Goal: Task Accomplishment & Management: Manage account settings

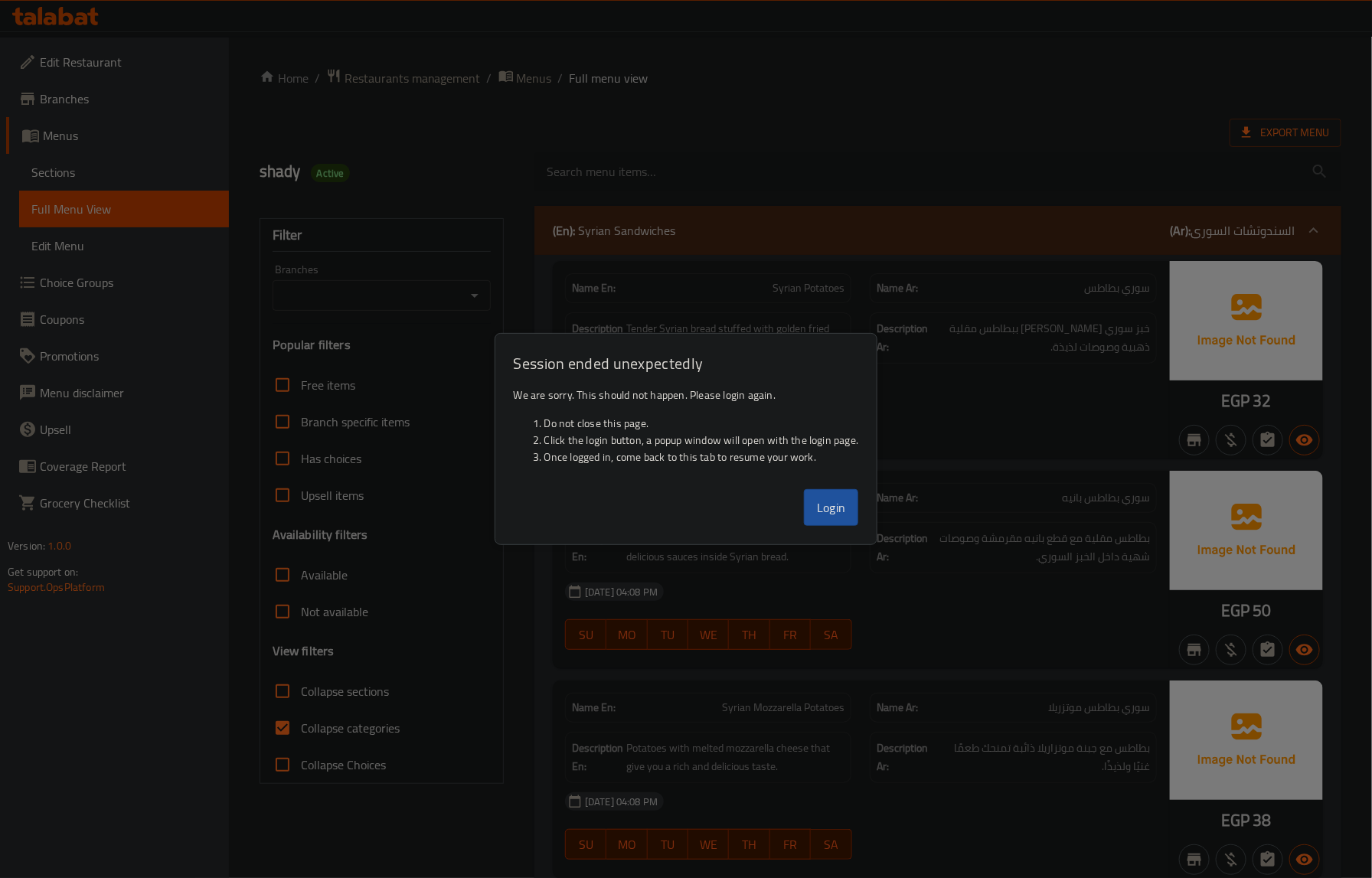
click at [822, 512] on button "Login" at bounding box center [831, 507] width 55 height 36
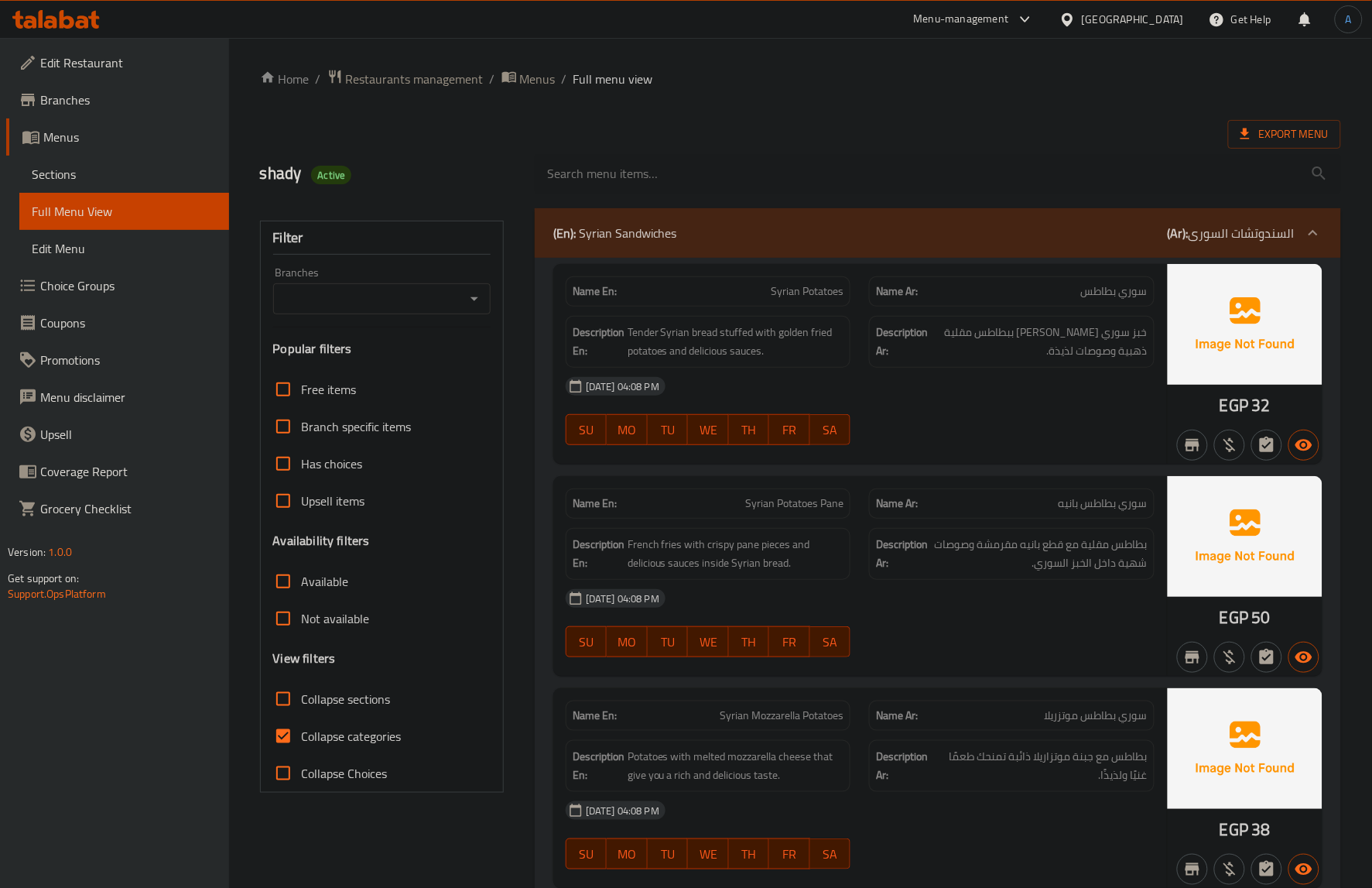
click at [80, 12] on icon at bounding box center [56, 19] width 87 height 18
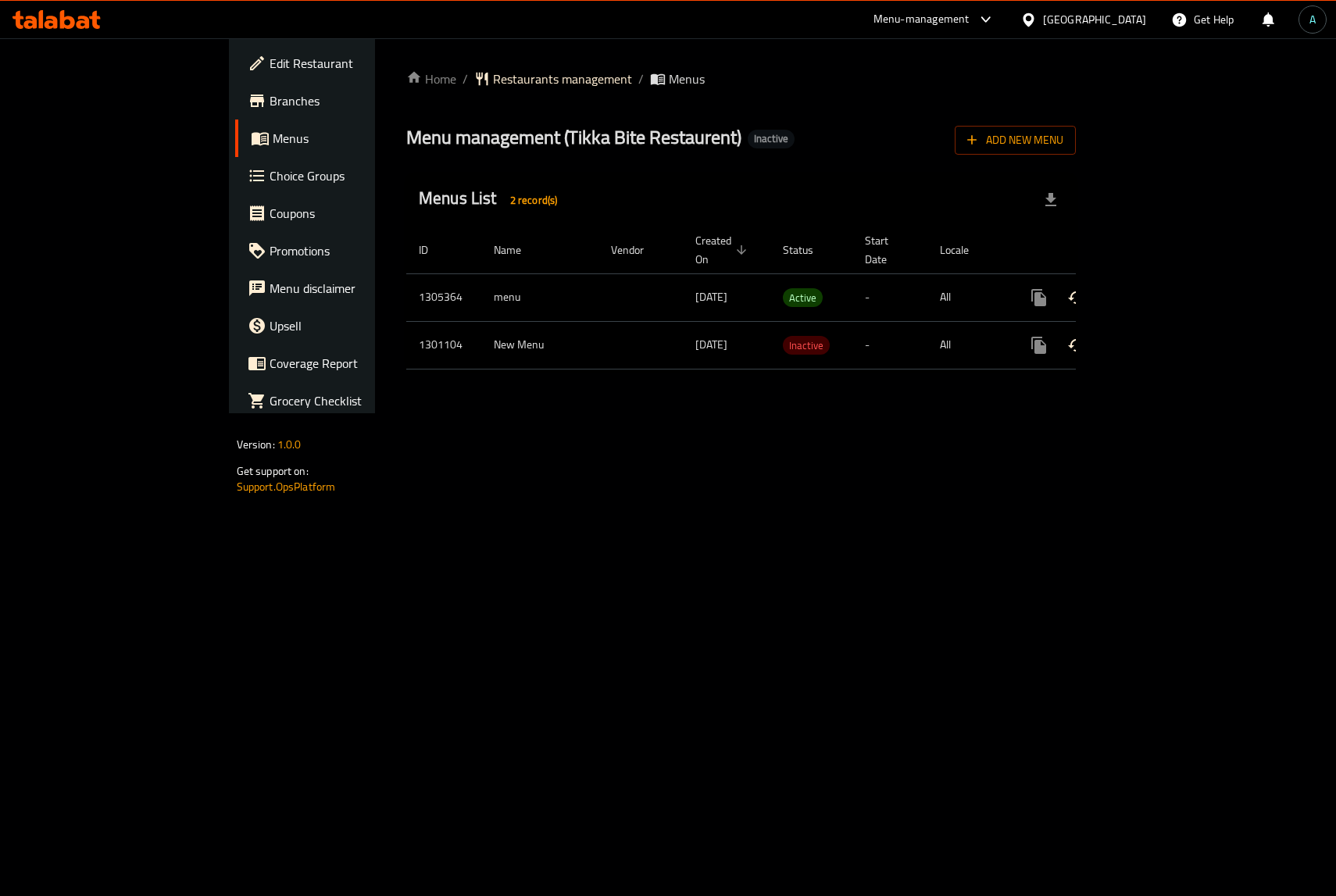
click at [1161, 289] on icon "enhanced table" at bounding box center [1152, 298] width 19 height 19
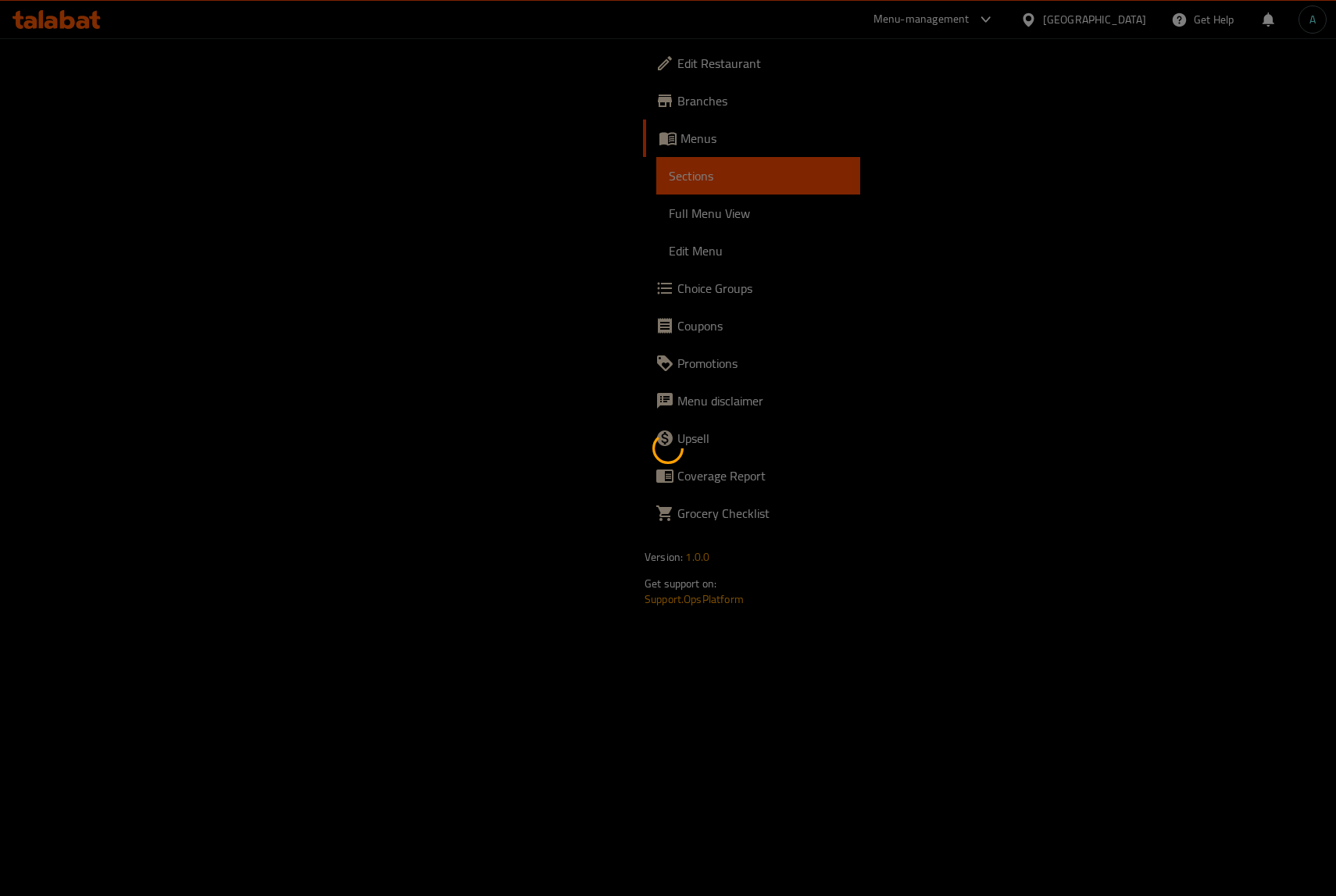
click at [118, 201] on div at bounding box center [668, 448] width 1336 height 896
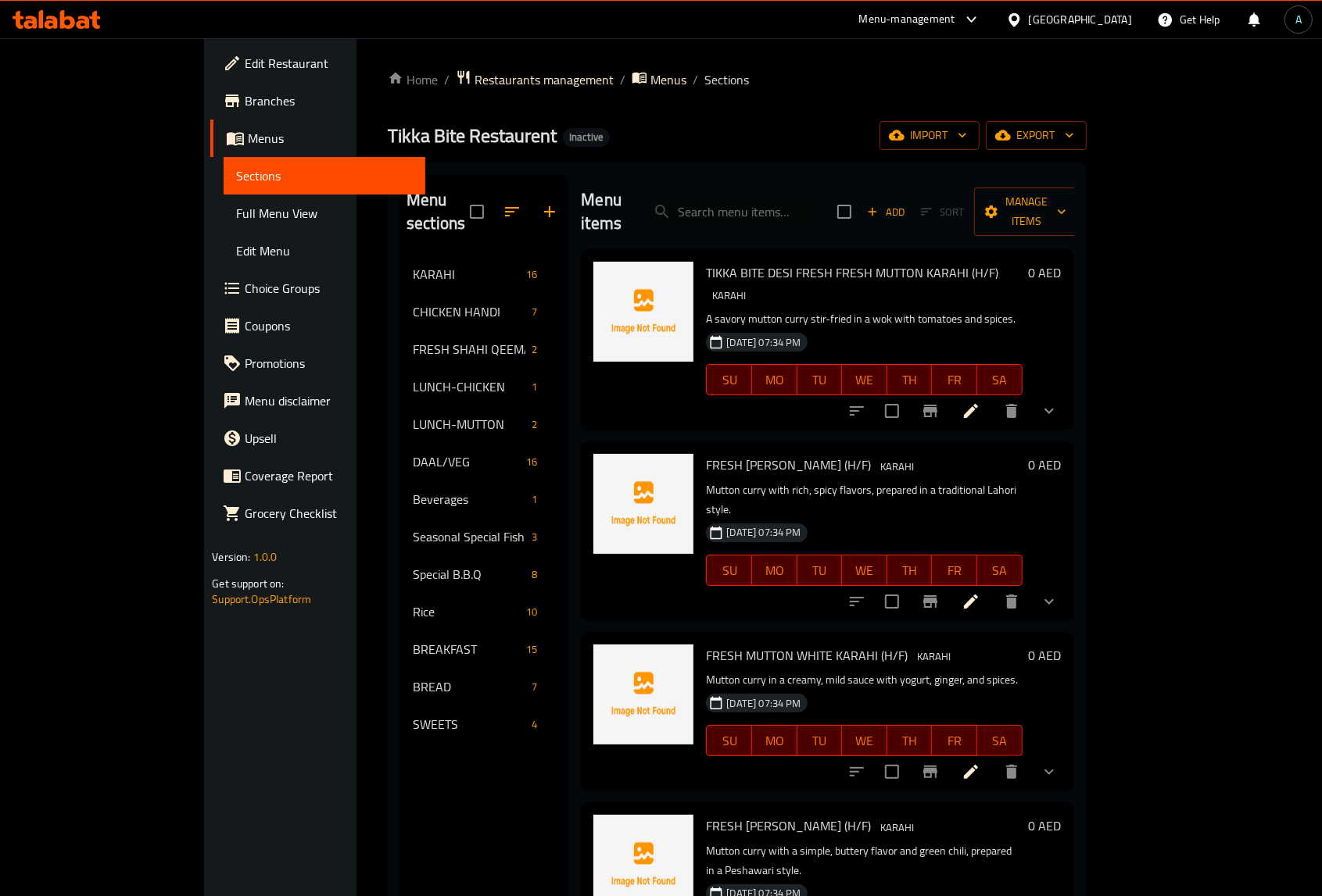
click at [236, 220] on span "Full Menu View" at bounding box center [324, 213] width 176 height 19
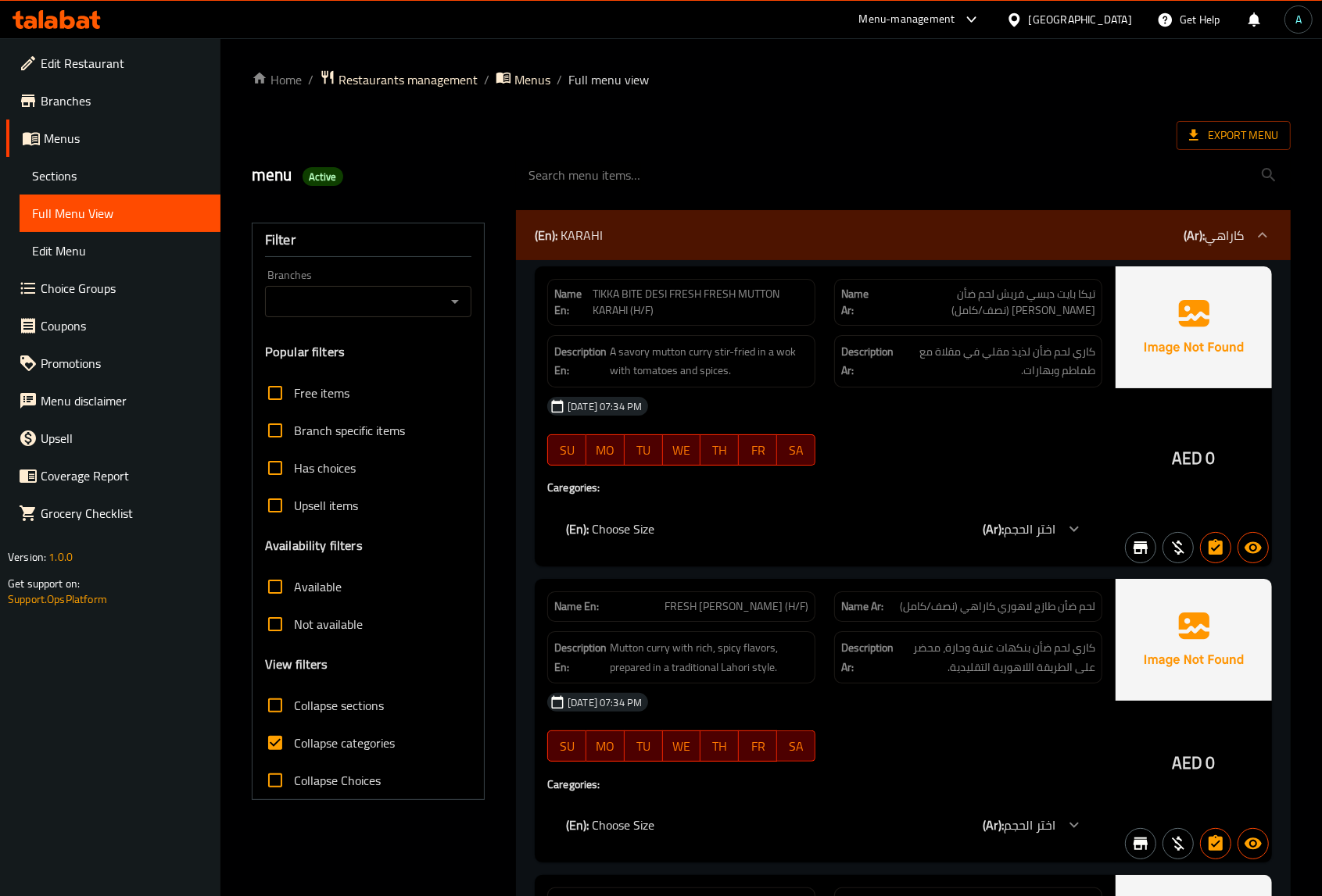
click at [680, 226] on div "(En): KARAHI (Ar): كاراهي" at bounding box center [890, 235] width 709 height 19
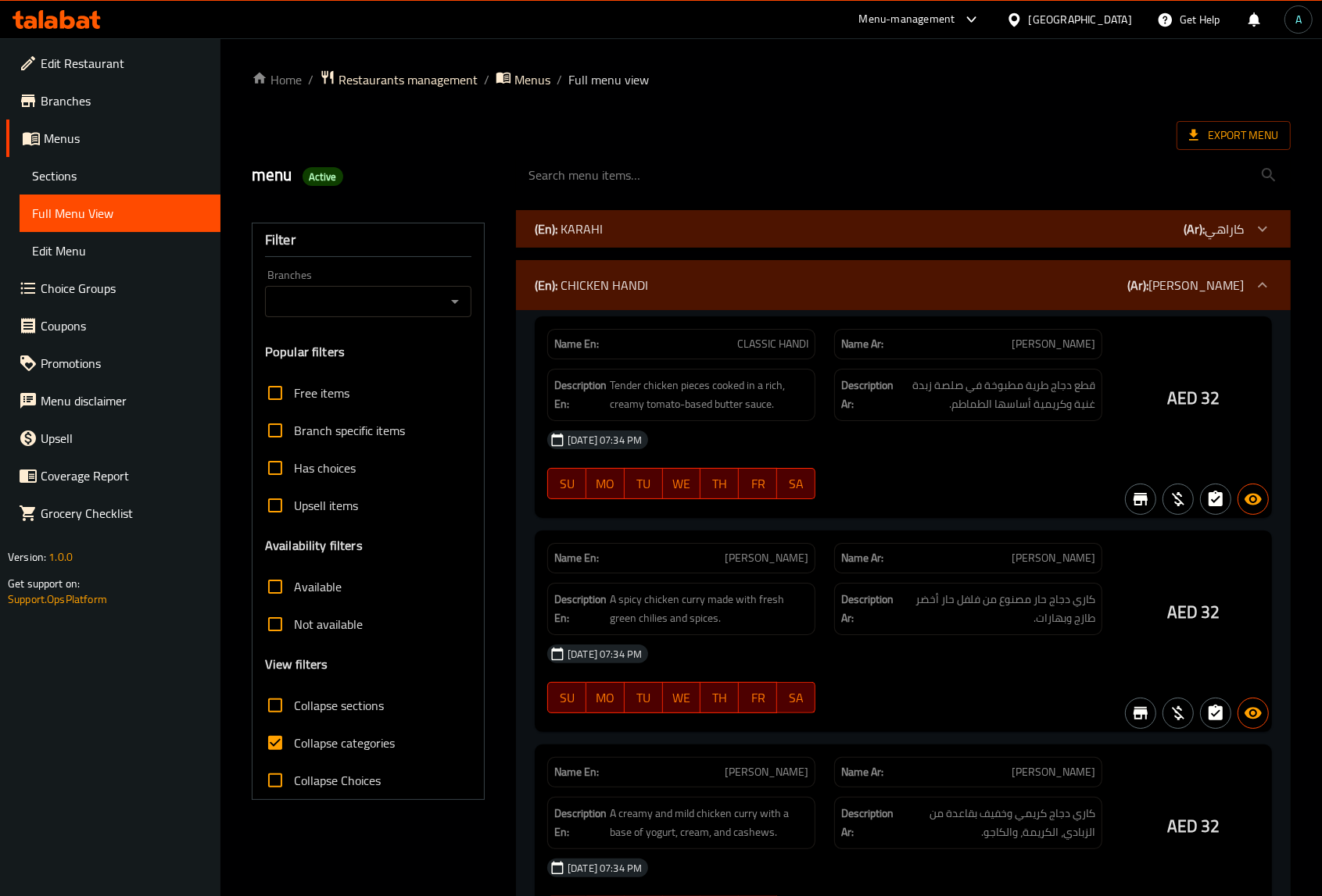
click at [272, 742] on input "Collapse categories" at bounding box center [275, 743] width 37 height 37
checkbox input "false"
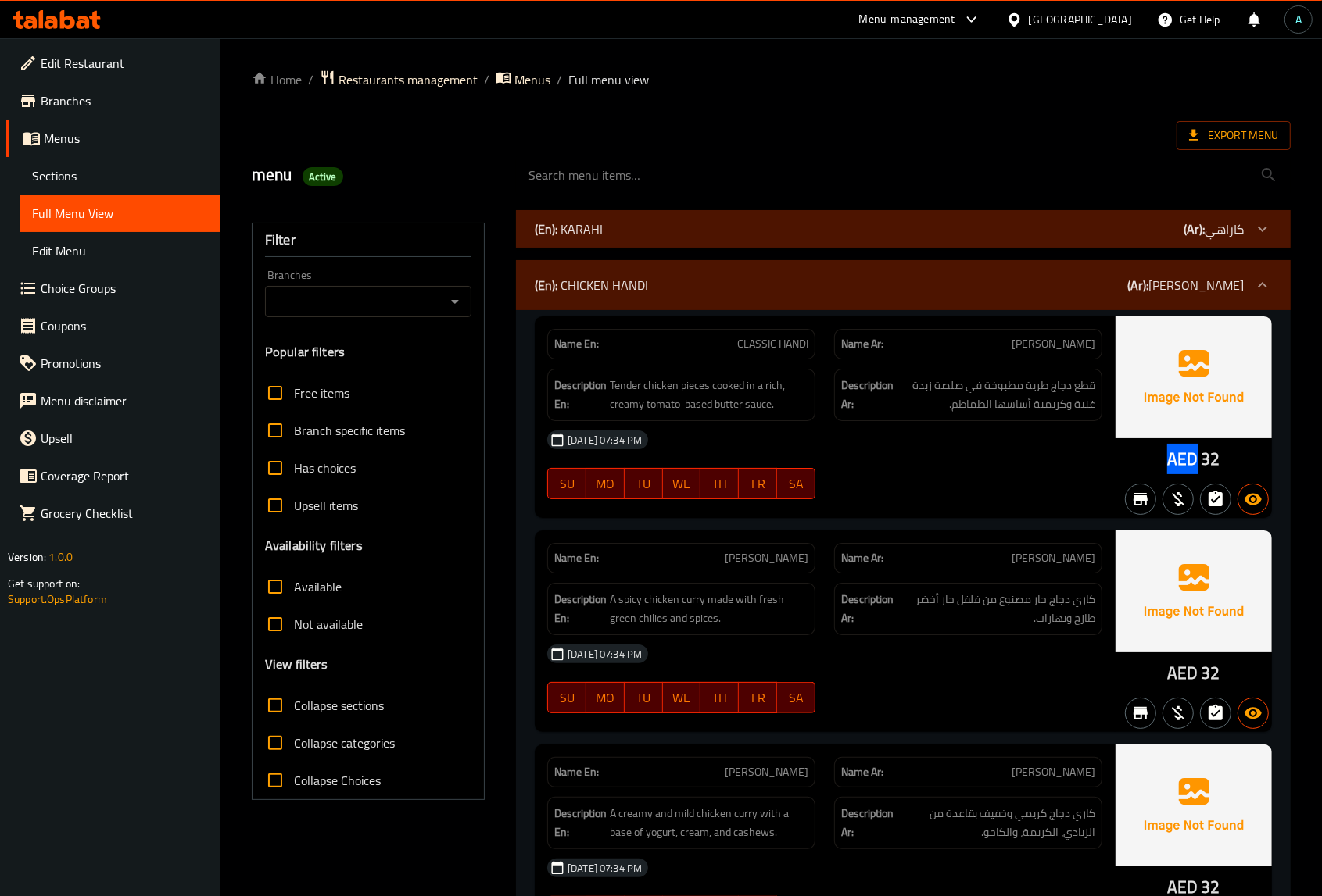
drag, startPoint x: 1171, startPoint y: 457, endPoint x: 1192, endPoint y: 459, distance: 21.1
click at [1192, 459] on span "AED" at bounding box center [1182, 459] width 30 height 30
drag, startPoint x: 1197, startPoint y: 464, endPoint x: 1160, endPoint y: 464, distance: 37.0
click at [1170, 464] on span "AED" at bounding box center [1182, 459] width 30 height 30
copy span "AED"
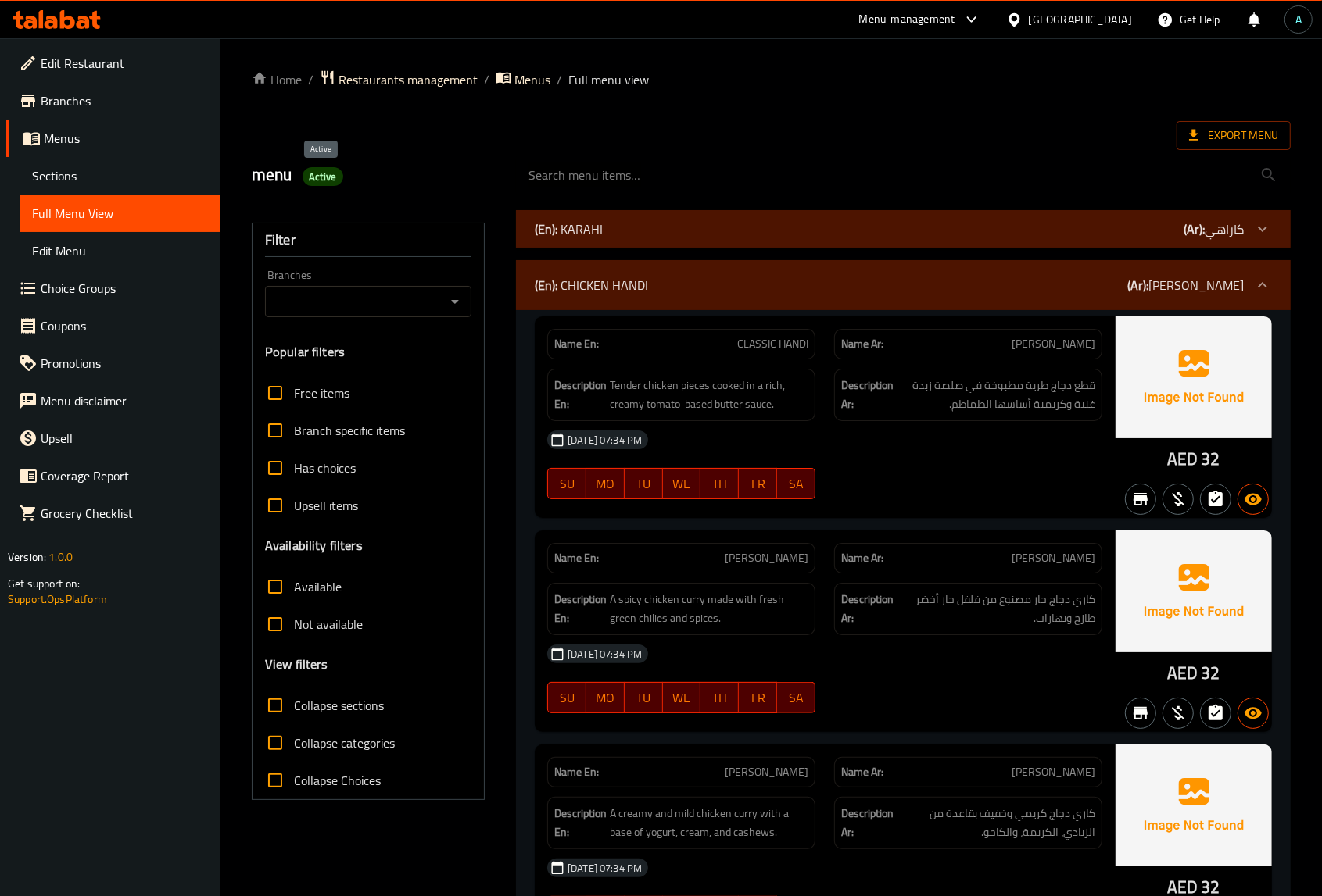
click at [330, 173] on span "Active" at bounding box center [322, 177] width 41 height 15
copy span "Active"
click at [1245, 128] on span "Export Menu" at bounding box center [1233, 135] width 89 height 19
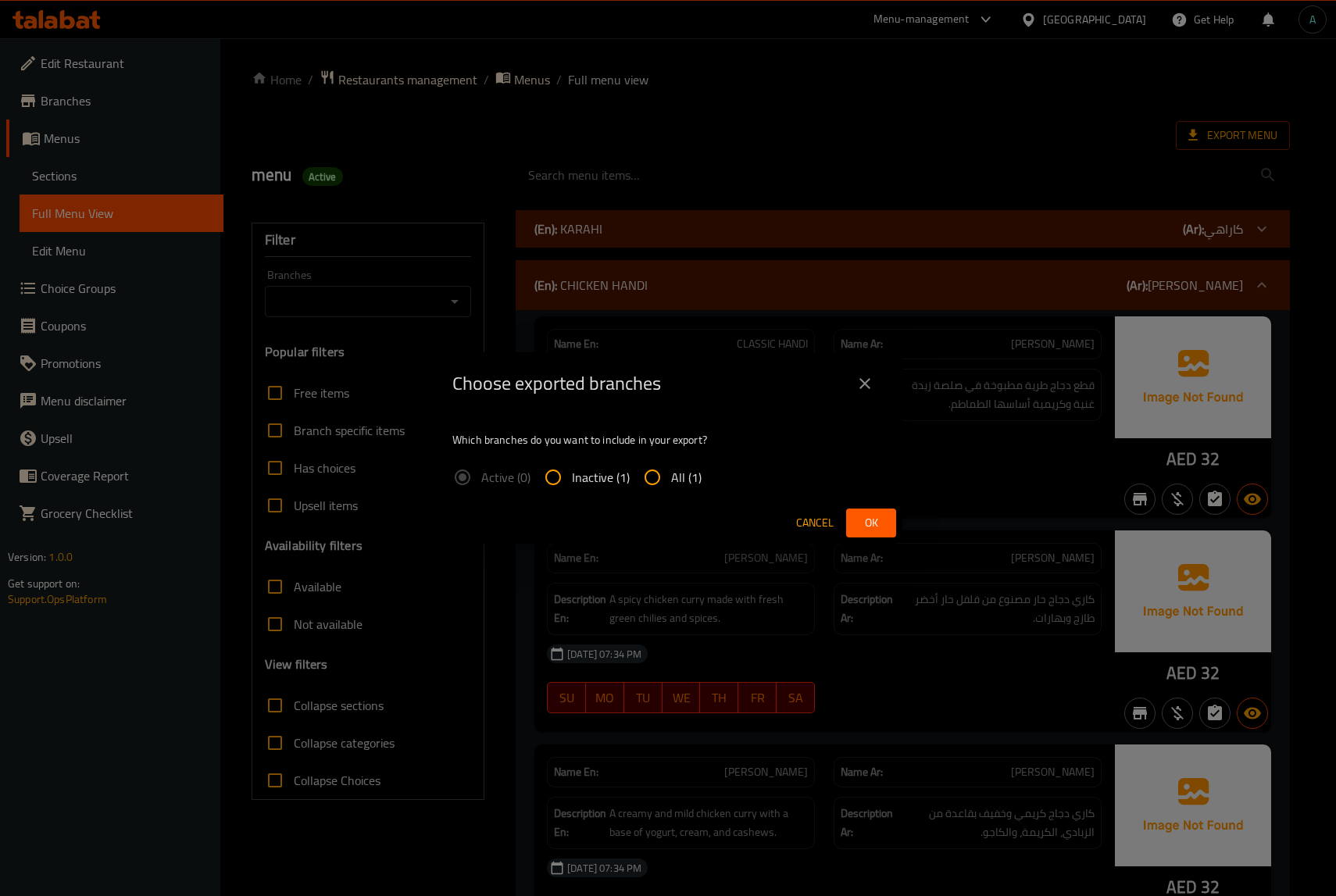
click at [676, 479] on span "All (1)" at bounding box center [686, 477] width 30 height 19
click at [671, 479] on input "All (1)" at bounding box center [652, 477] width 37 height 37
radio input "true"
click at [868, 520] on span "Ok" at bounding box center [871, 523] width 25 height 19
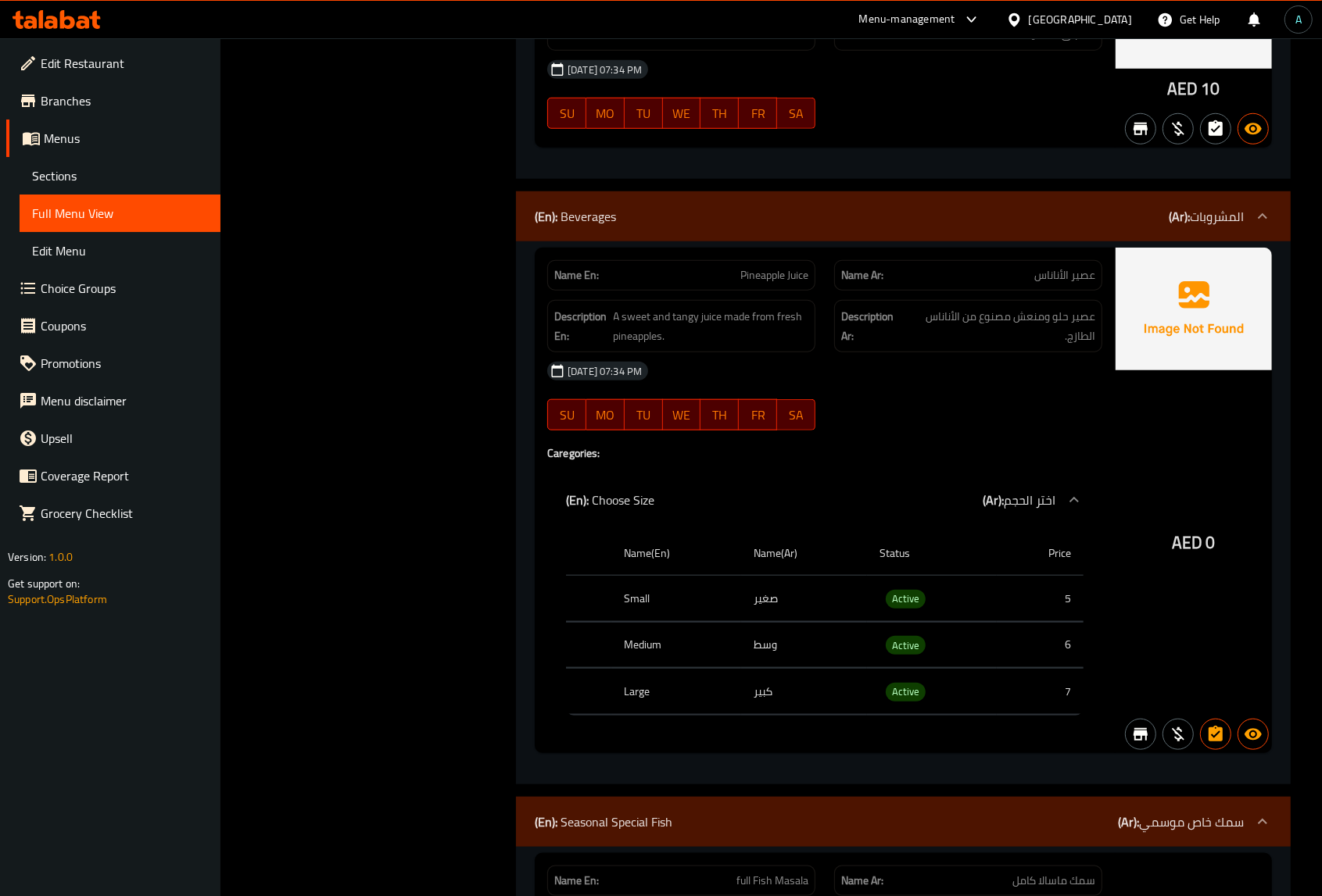
scroll to position [6609, 0]
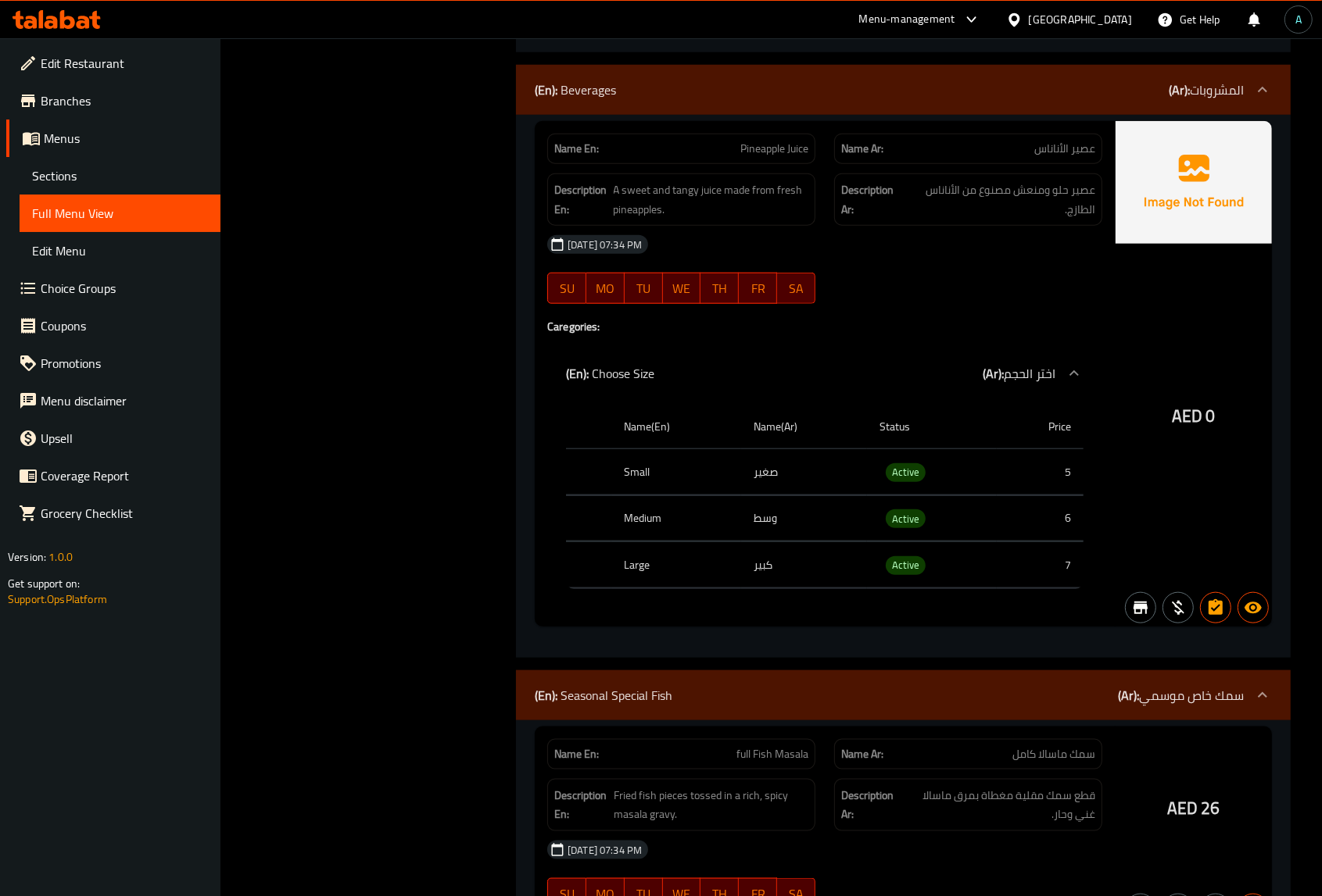
copy span "Pineapple Juice"
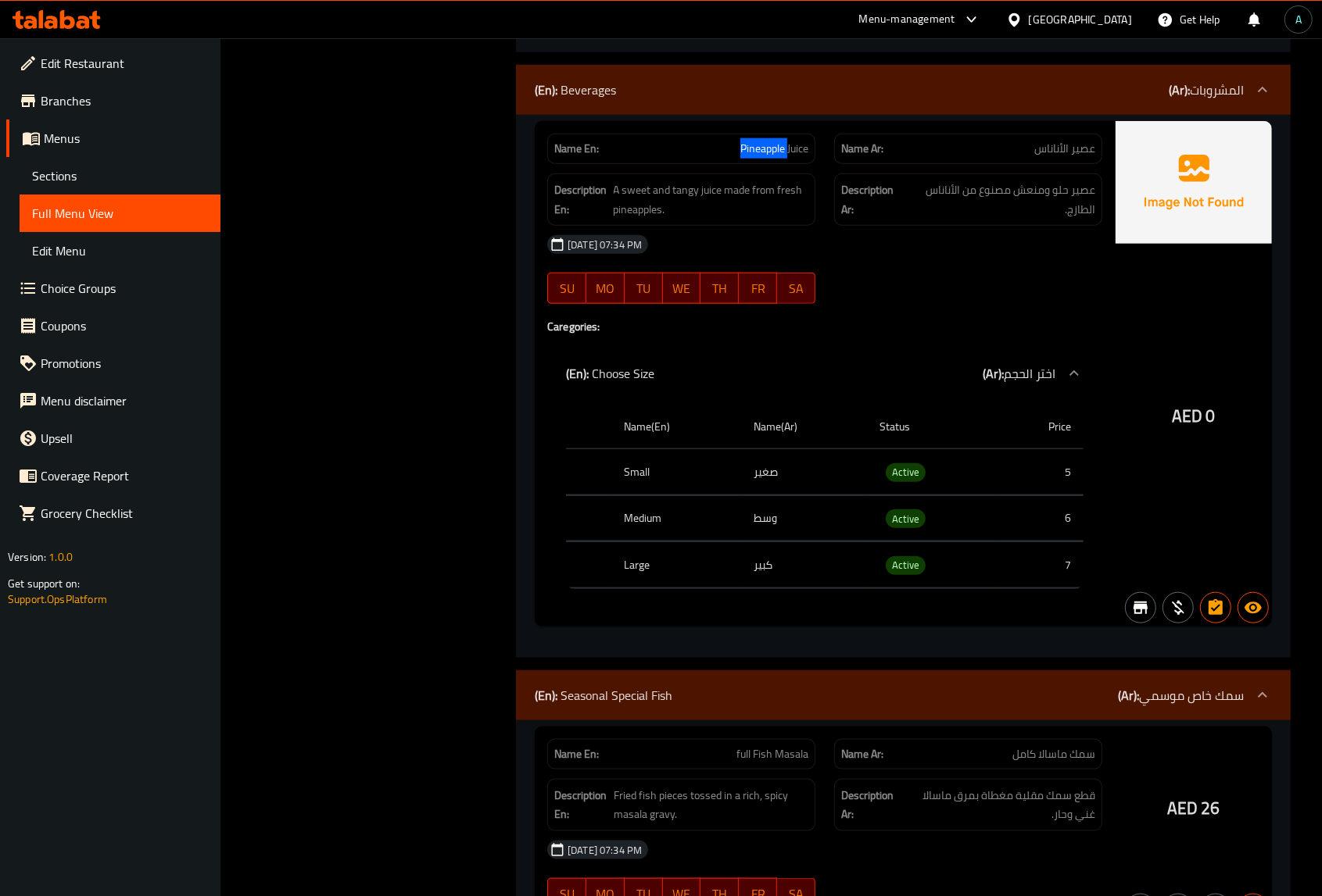
click at [64, 173] on span "Sections" at bounding box center [120, 176] width 176 height 19
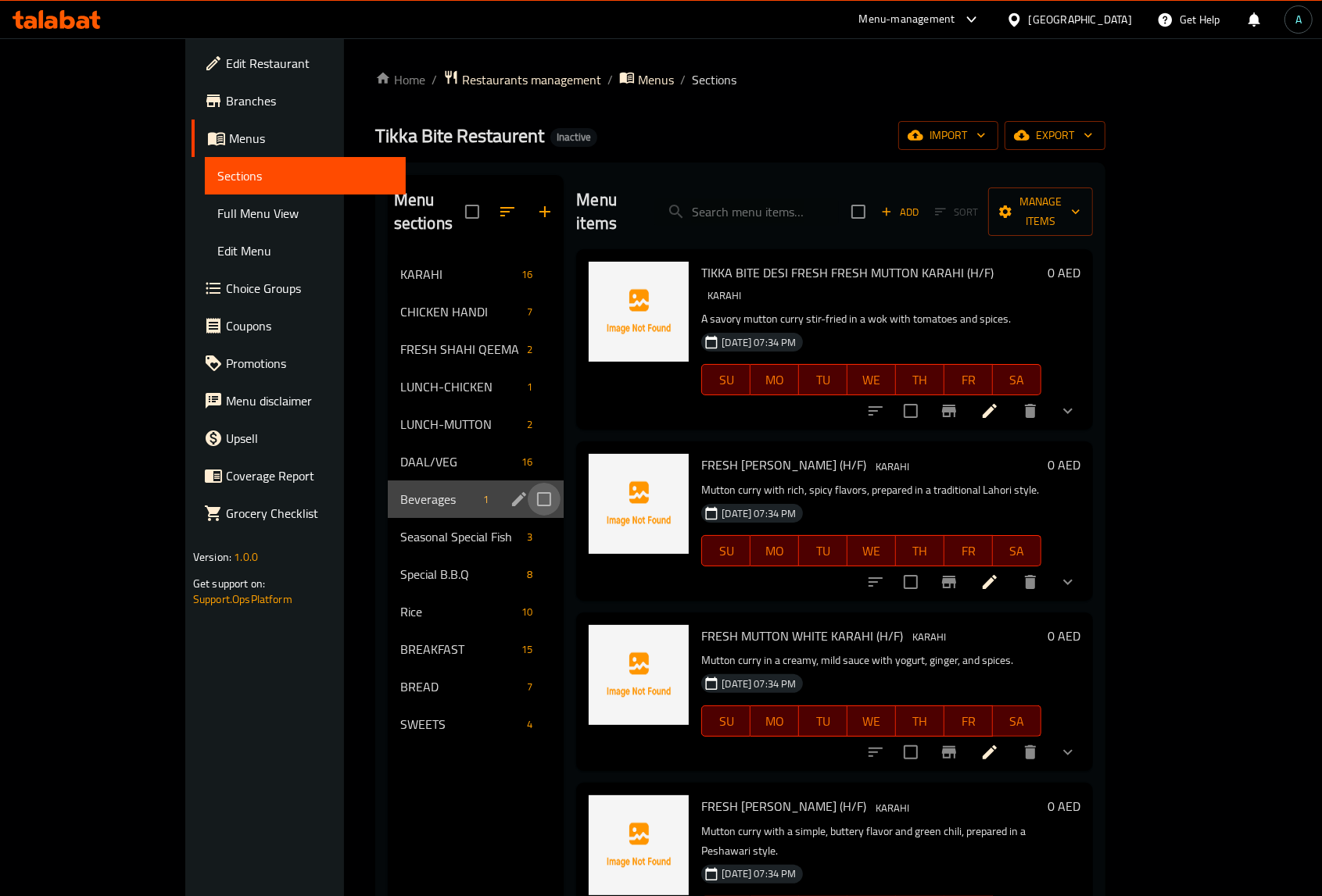
click at [527, 483] on input "Menu sections" at bounding box center [543, 499] width 33 height 33
checkbox input "true"
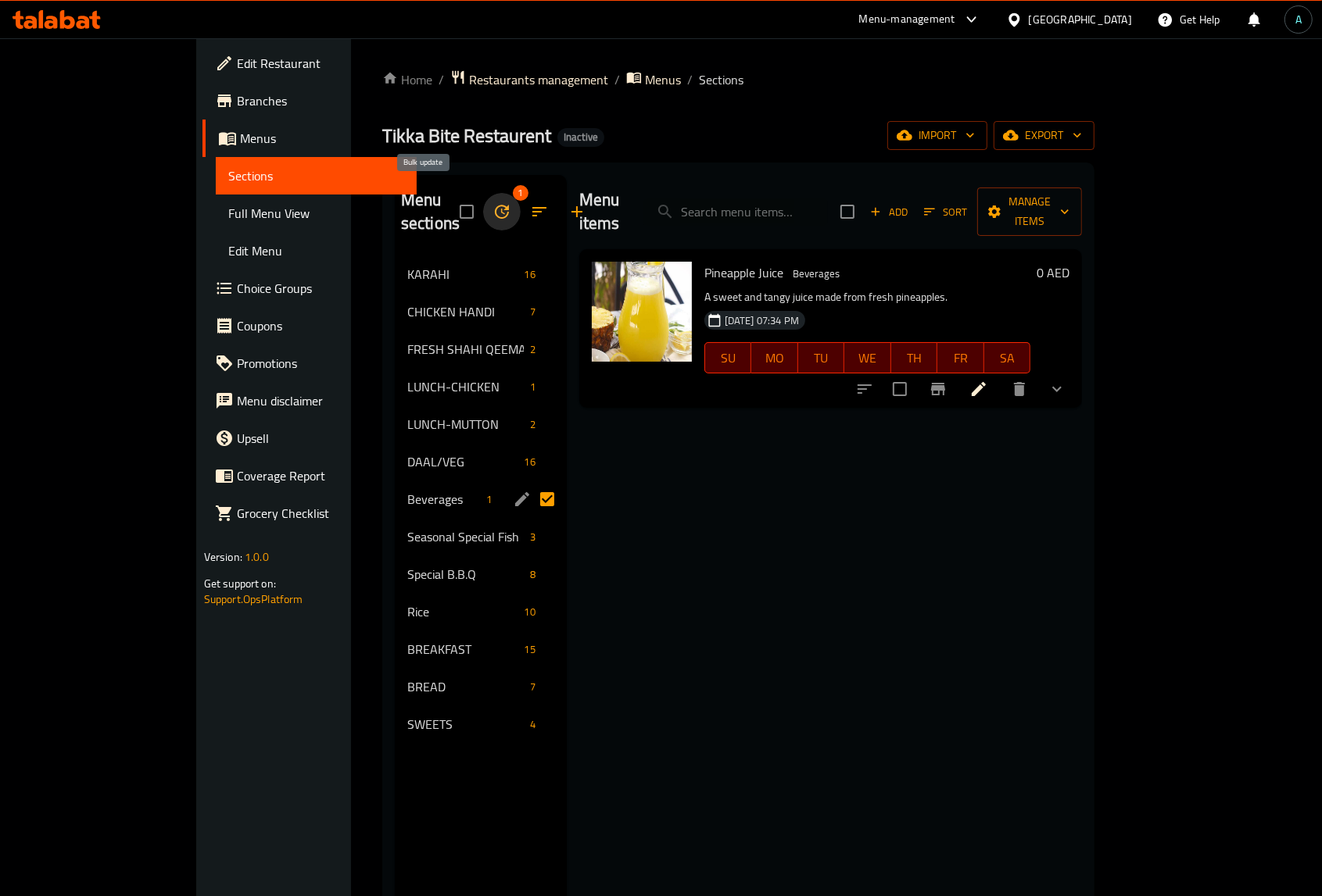
click at [493, 202] on icon "button" at bounding box center [502, 212] width 19 height 19
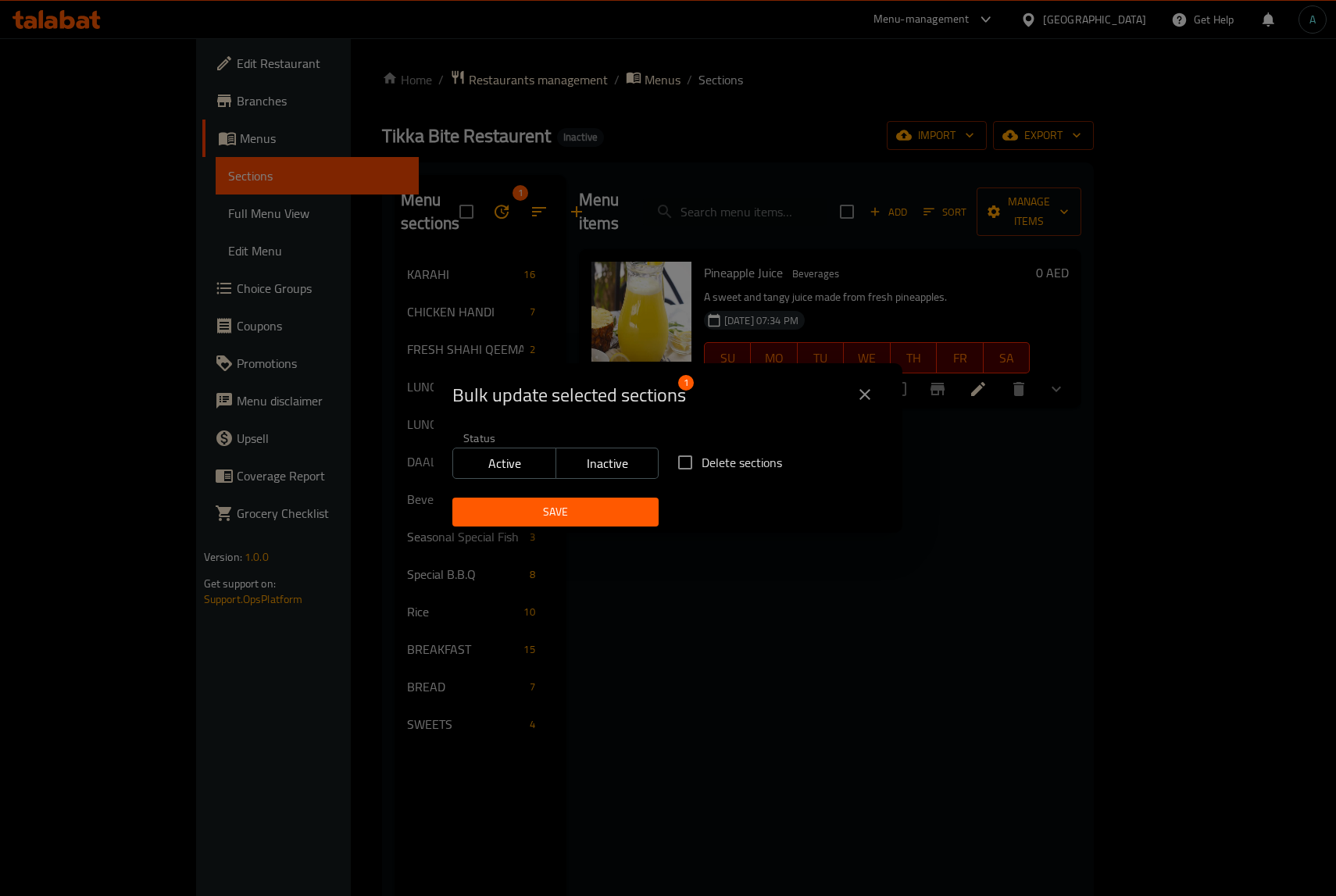
click at [709, 464] on span "Delete sections" at bounding box center [741, 463] width 80 height 19
click at [701, 464] on input "Delete sections" at bounding box center [684, 462] width 33 height 33
checkbox input "true"
click at [594, 503] on span "Save" at bounding box center [555, 512] width 181 height 19
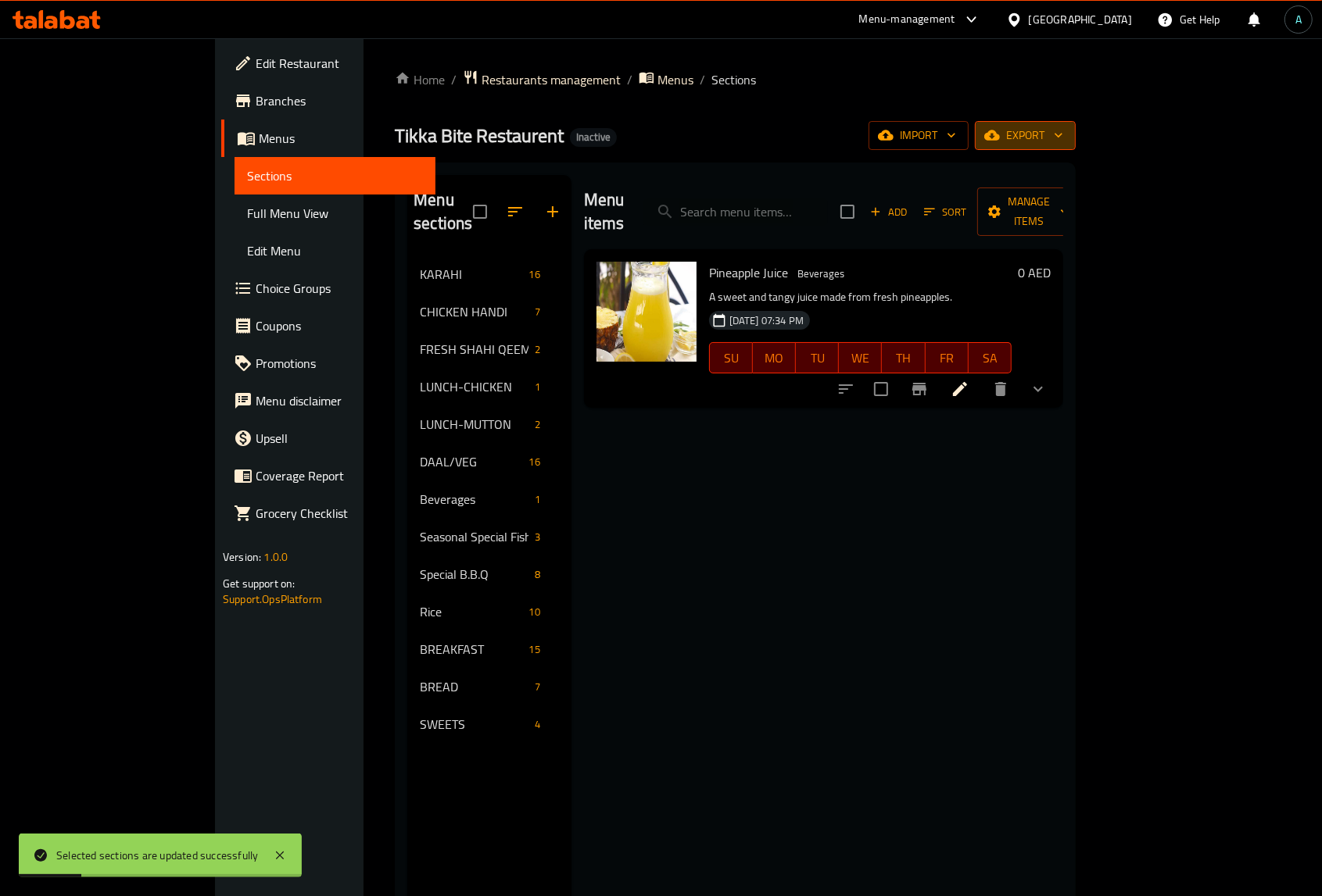
click at [1063, 141] on span "export" at bounding box center [1025, 135] width 76 height 19
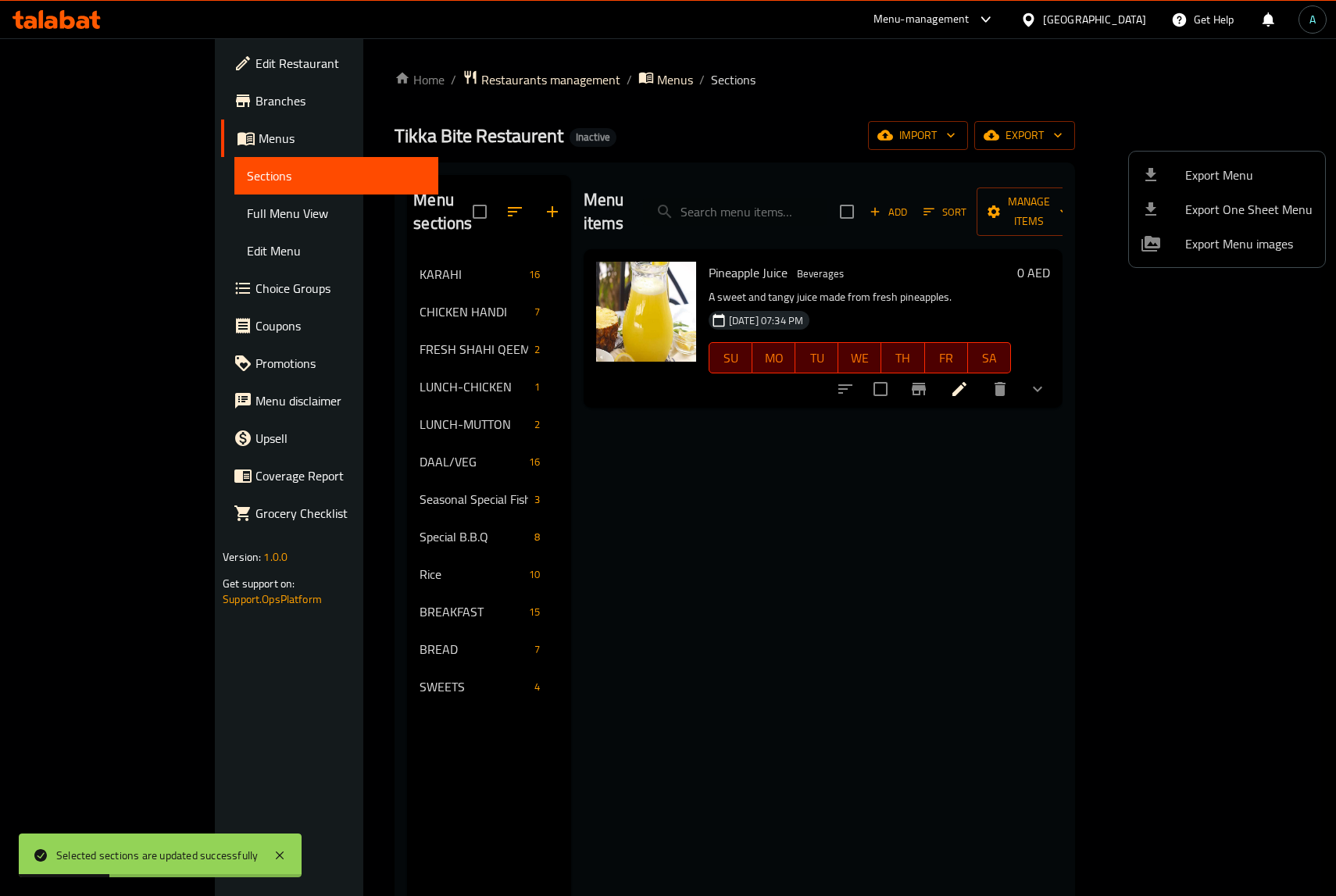
click at [1210, 154] on ul "Export Menu Export One Sheet Menu Export Menu images" at bounding box center [1227, 209] width 196 height 116
click at [1212, 166] on span "Export Menu" at bounding box center [1249, 175] width 128 height 19
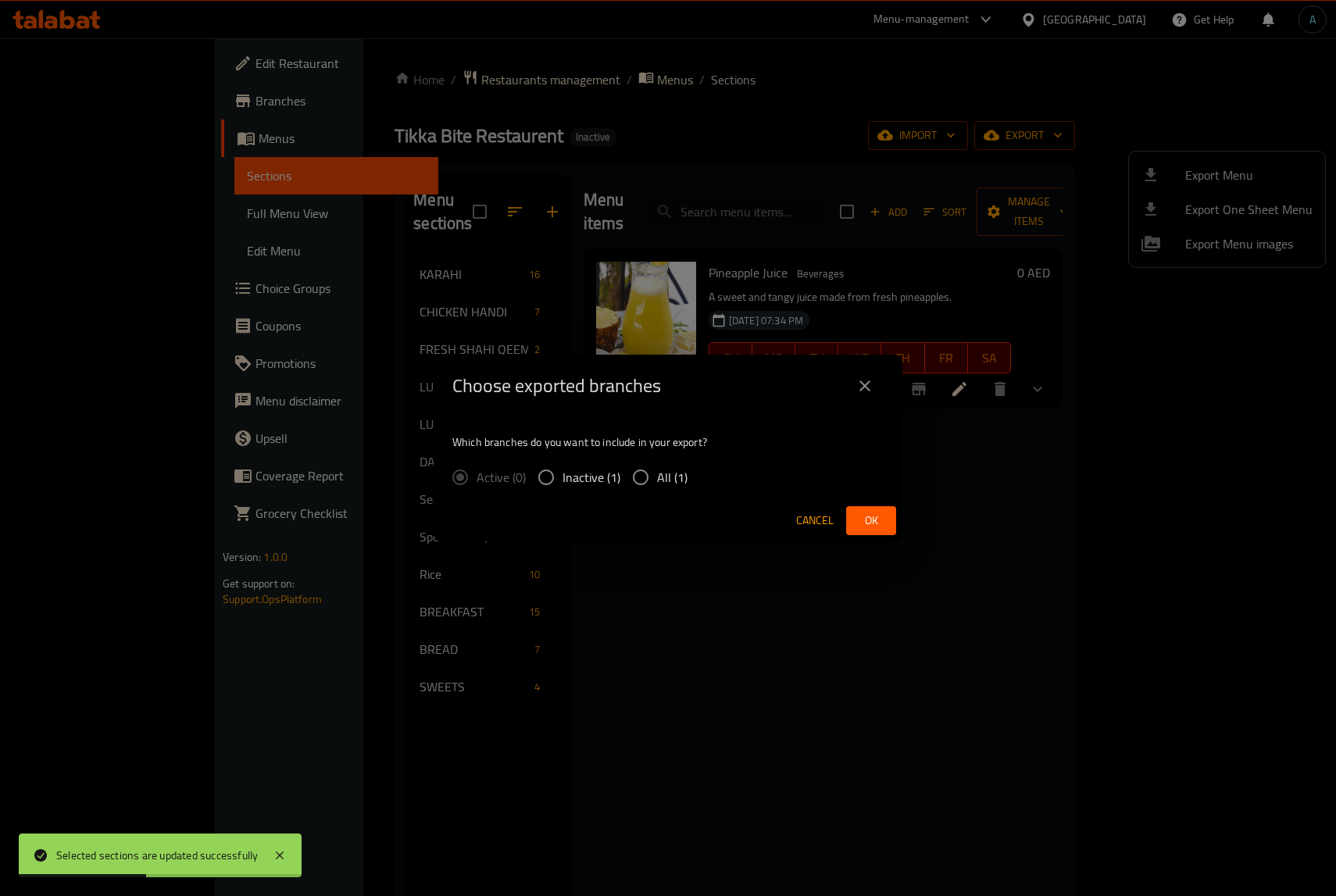
click at [704, 467] on div "Which branches do you want to include in your export? Active (0) Inactive (1) A…" at bounding box center [668, 459] width 469 height 83
click at [681, 475] on span "All (1)" at bounding box center [673, 477] width 30 height 19
click at [657, 475] on input "All (1)" at bounding box center [641, 477] width 33 height 33
radio input "true"
click at [865, 522] on span "Ok" at bounding box center [871, 520] width 25 height 19
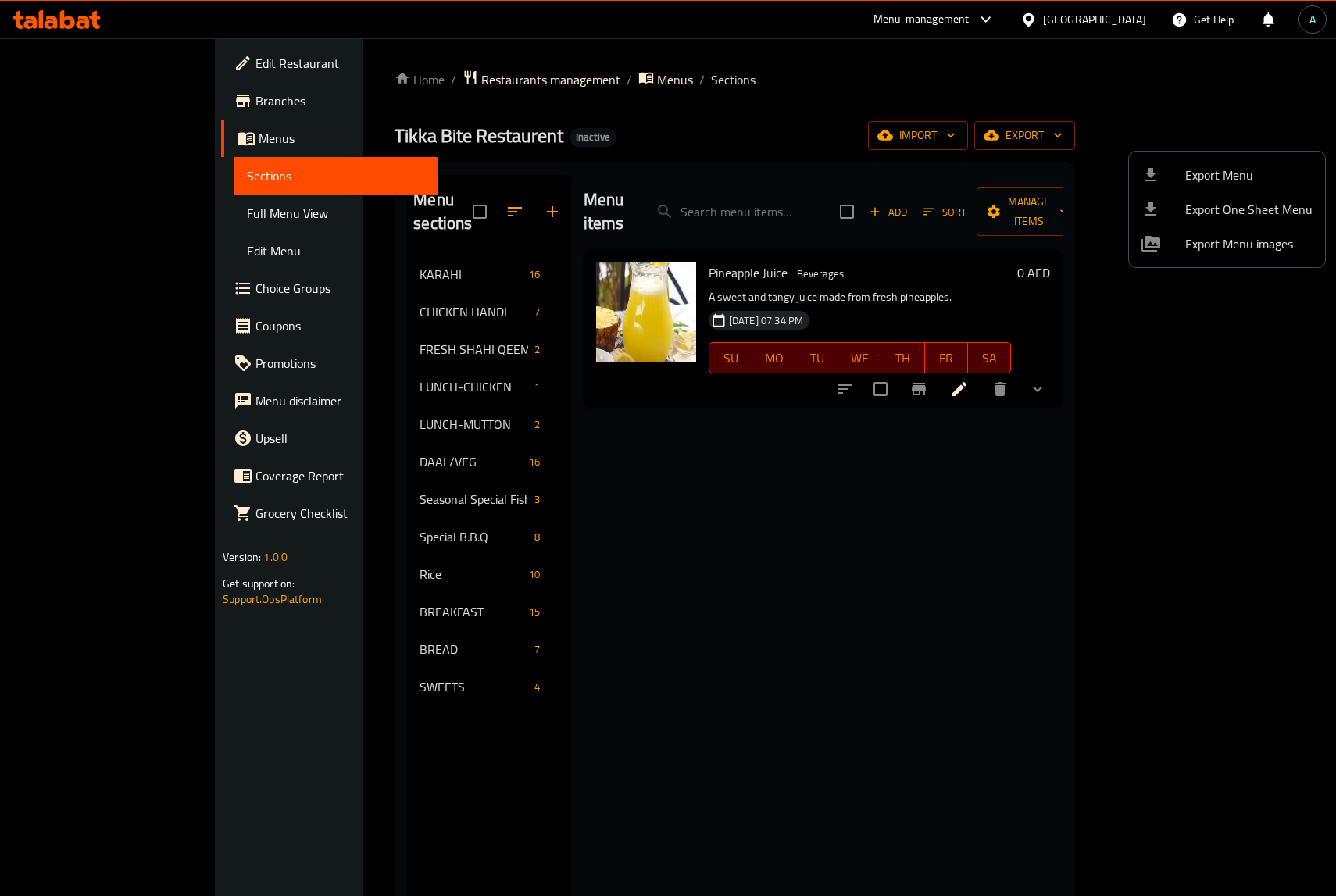
click at [109, 217] on div at bounding box center [668, 448] width 1336 height 896
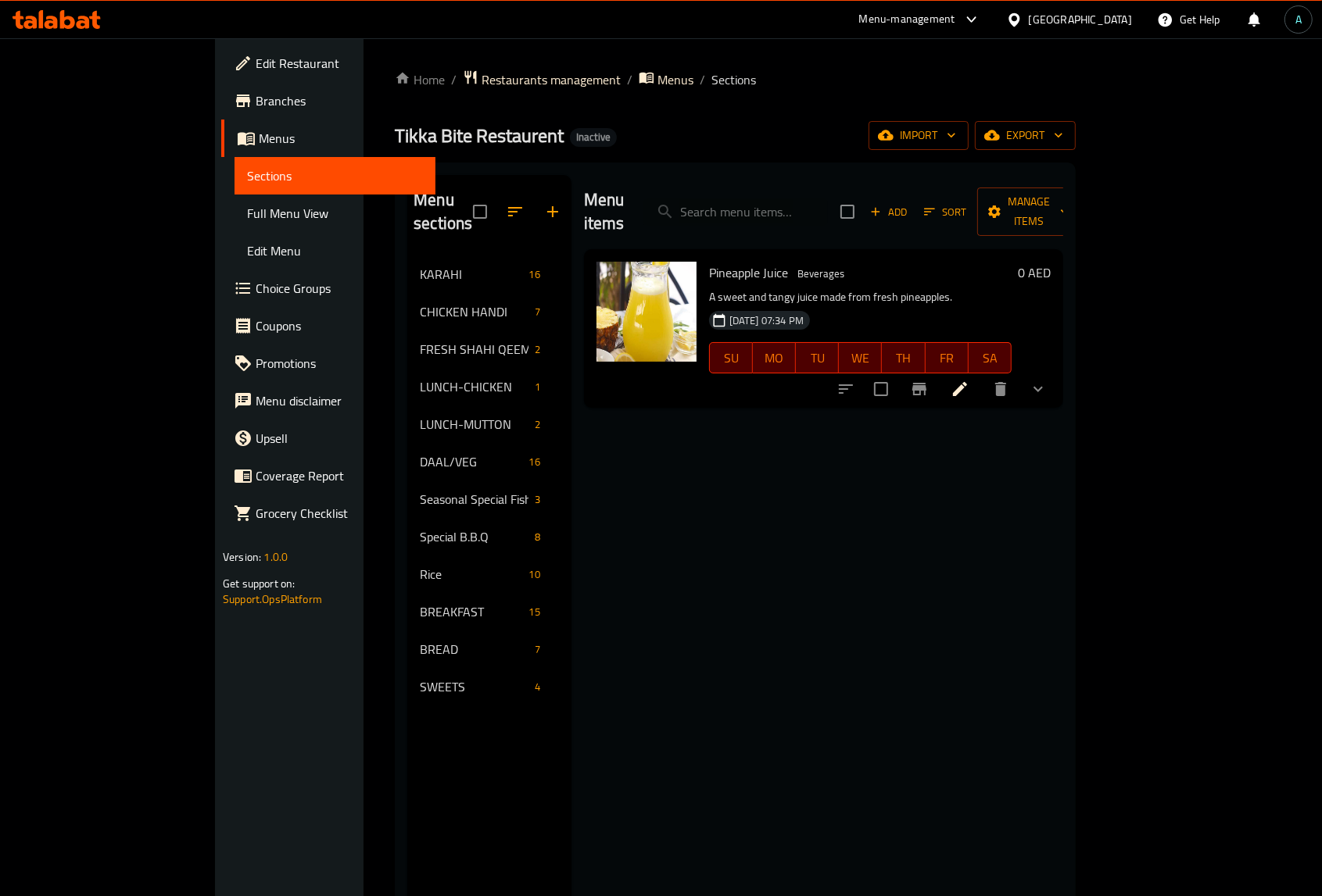
click at [247, 217] on span "Full Menu View" at bounding box center [335, 213] width 176 height 19
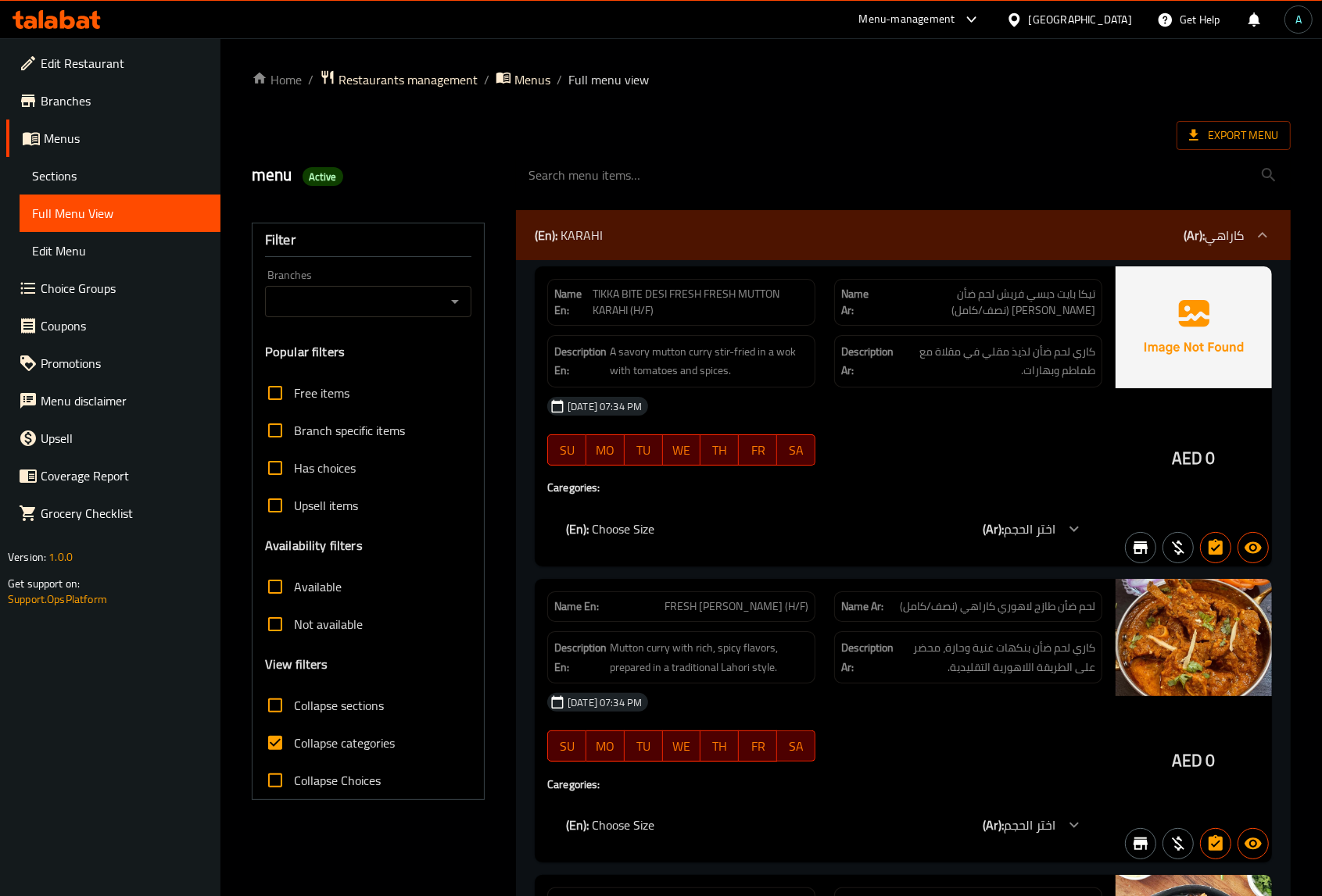
click at [349, 746] on span "Collapse categories" at bounding box center [344, 743] width 101 height 19
click at [294, 746] on input "Collapse categories" at bounding box center [275, 743] width 37 height 37
checkbox input "false"
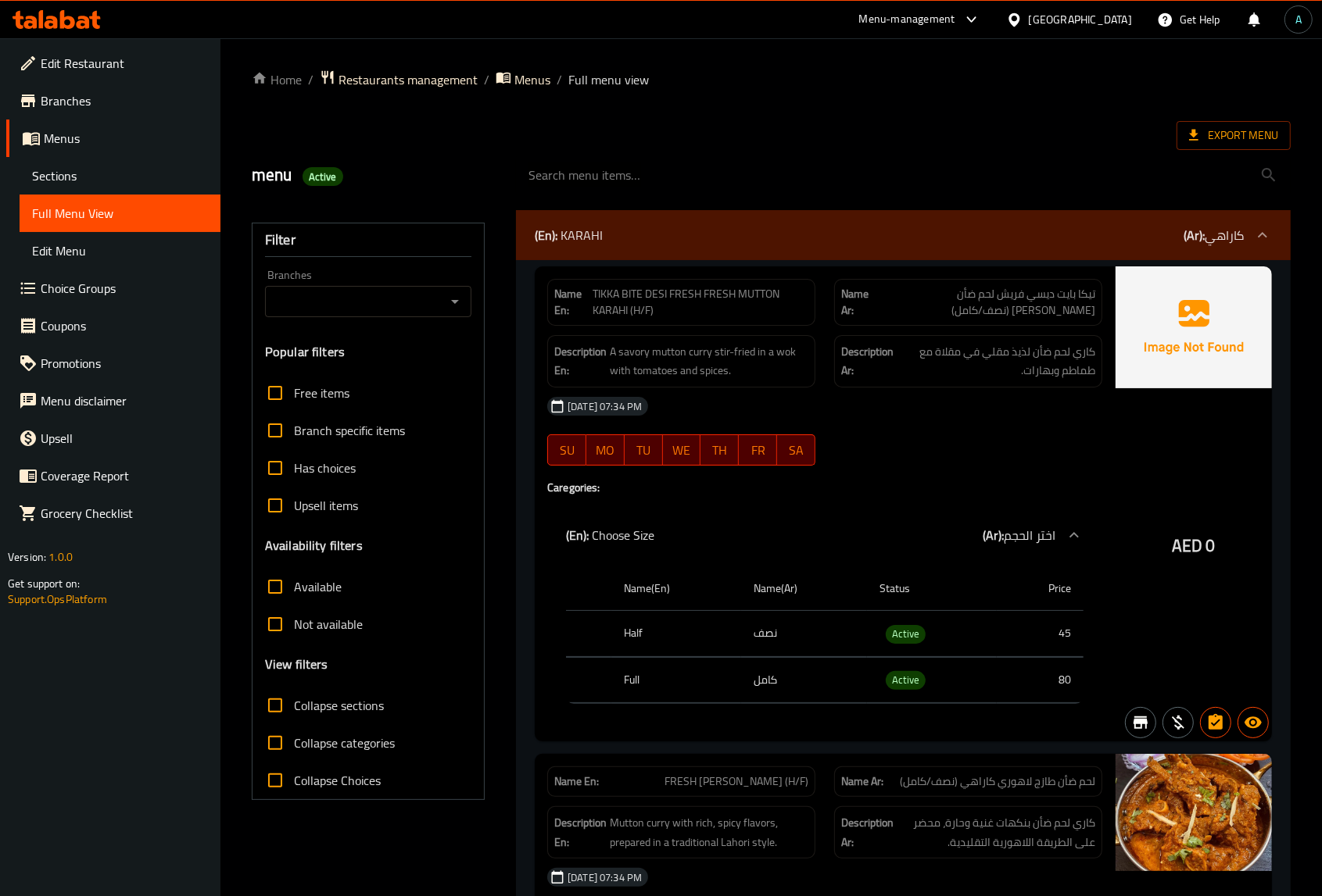
click at [823, 122] on div "Export Menu" at bounding box center [770, 135] width 1038 height 29
click at [1240, 145] on span "Export Menu" at bounding box center [1233, 135] width 89 height 19
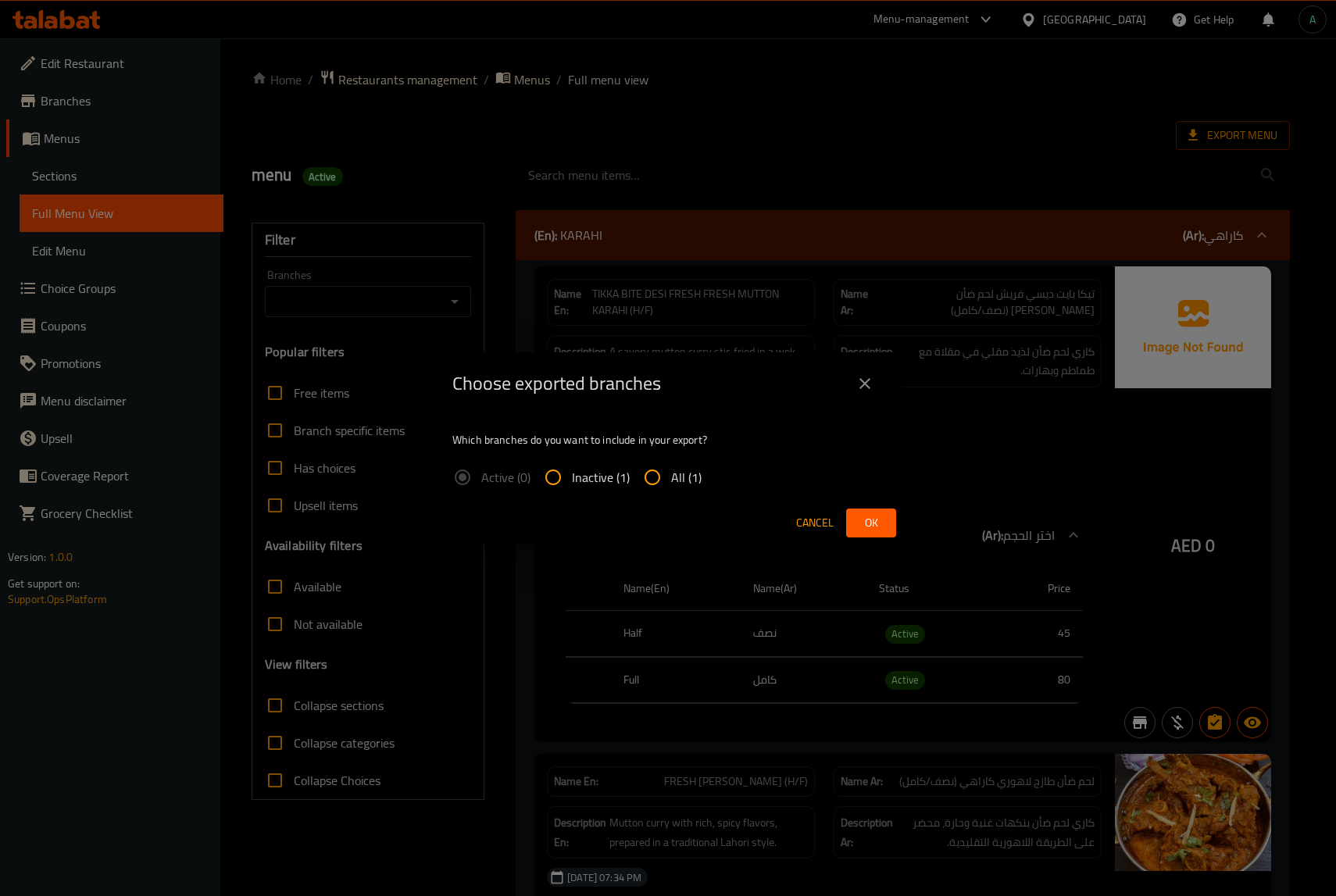
click at [684, 495] on label "All (1)" at bounding box center [668, 477] width 68 height 37
click at [671, 495] on input "All (1)" at bounding box center [652, 477] width 37 height 37
radio input "true"
click at [853, 520] on button "Ok" at bounding box center [871, 523] width 50 height 29
